Goal: Navigation & Orientation: Go to known website

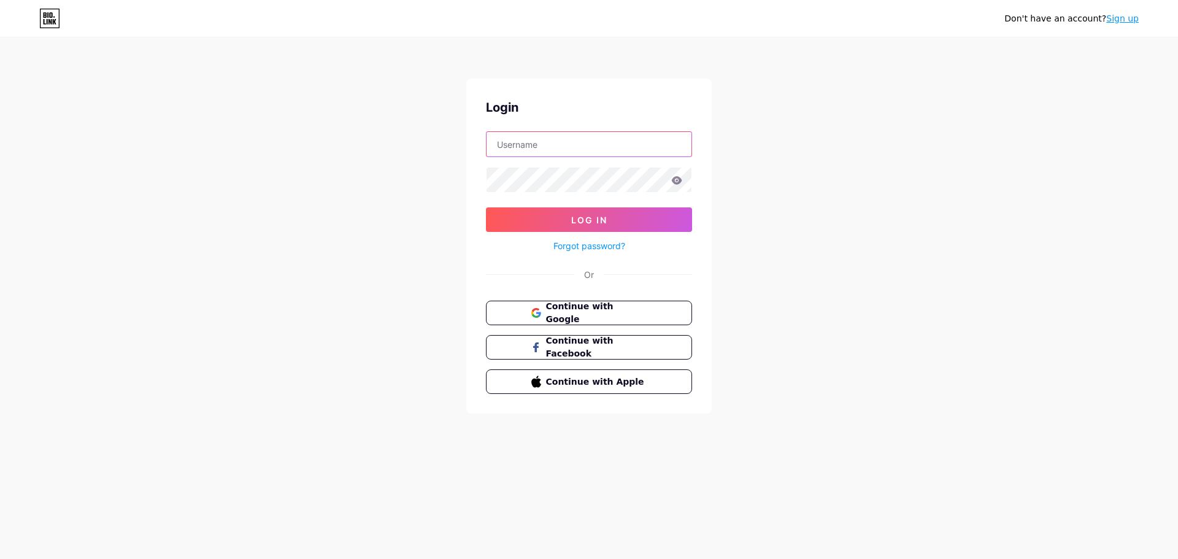
type input "[EMAIL_ADDRESS][DOMAIN_NAME]"
click at [1095, 84] on div "Don't have an account? Sign up Login elianahotel2025@gmail.com Log In Forgot pa…" at bounding box center [589, 226] width 1178 height 453
click at [614, 212] on button "Log In" at bounding box center [589, 219] width 206 height 25
click at [323, 421] on div "Don't have an account? Sign up Login elianahotel2025@gmail.com Log In Forgot pa…" at bounding box center [589, 226] width 1178 height 453
click at [577, 223] on span "Log In" at bounding box center [589, 220] width 36 height 10
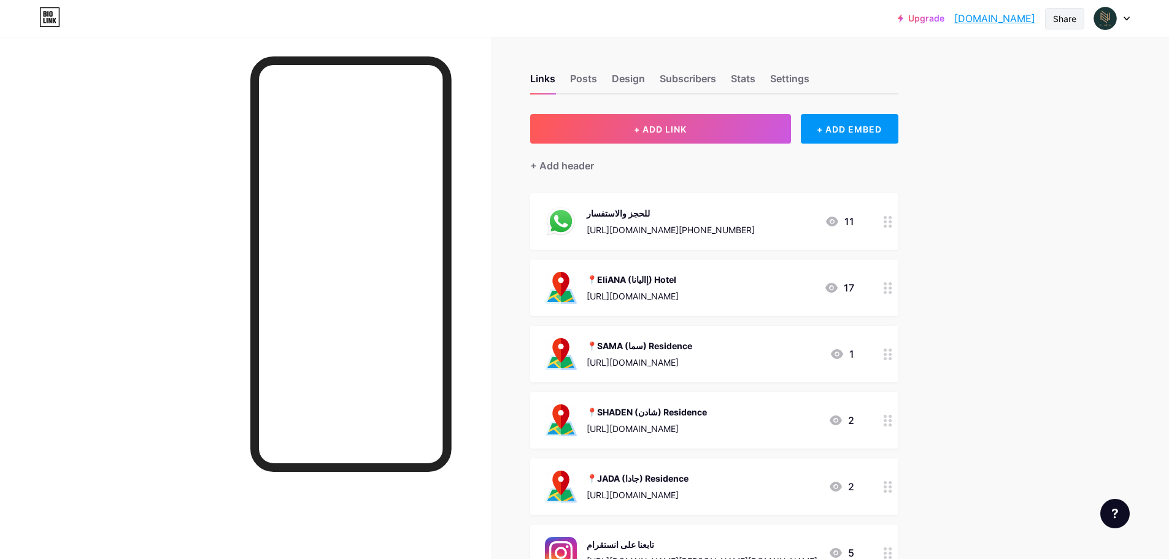
click at [1063, 21] on div "Share" at bounding box center [1064, 18] width 23 height 13
click at [976, 68] on div "Copy link" at bounding box center [962, 63] width 45 height 15
